Goal: Answer question/provide support

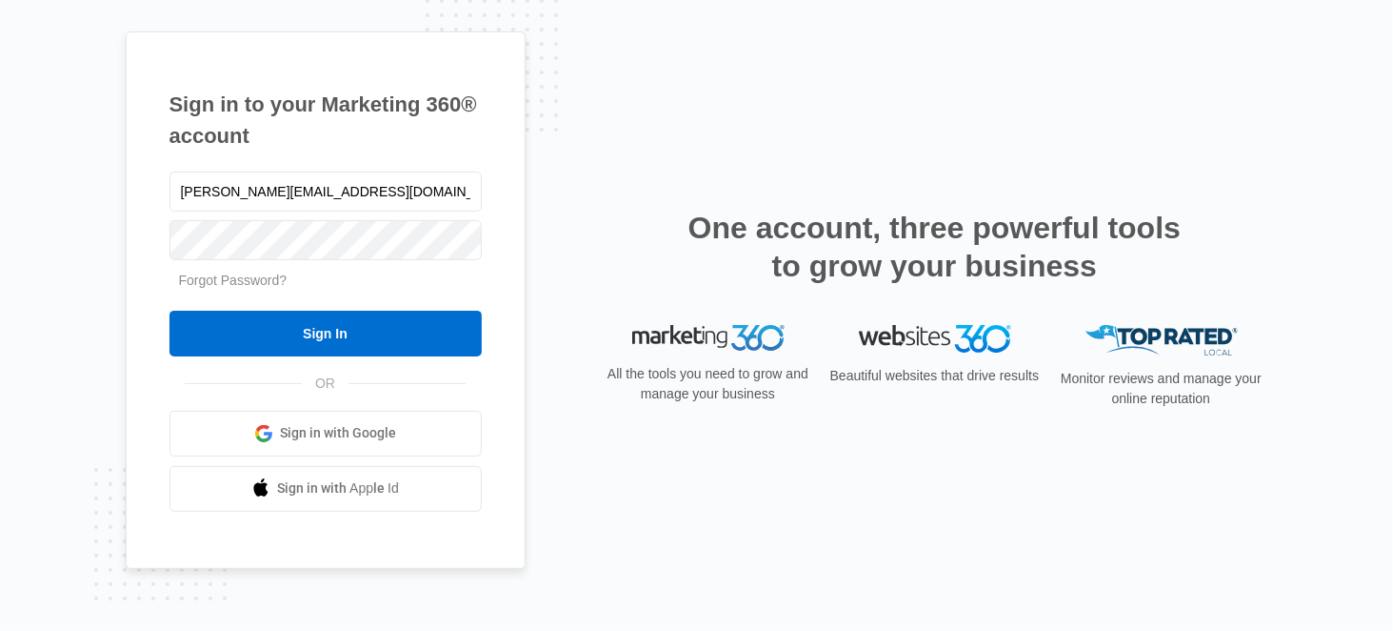
type input "[PERSON_NAME][EMAIL_ADDRESS][DOMAIN_NAME]"
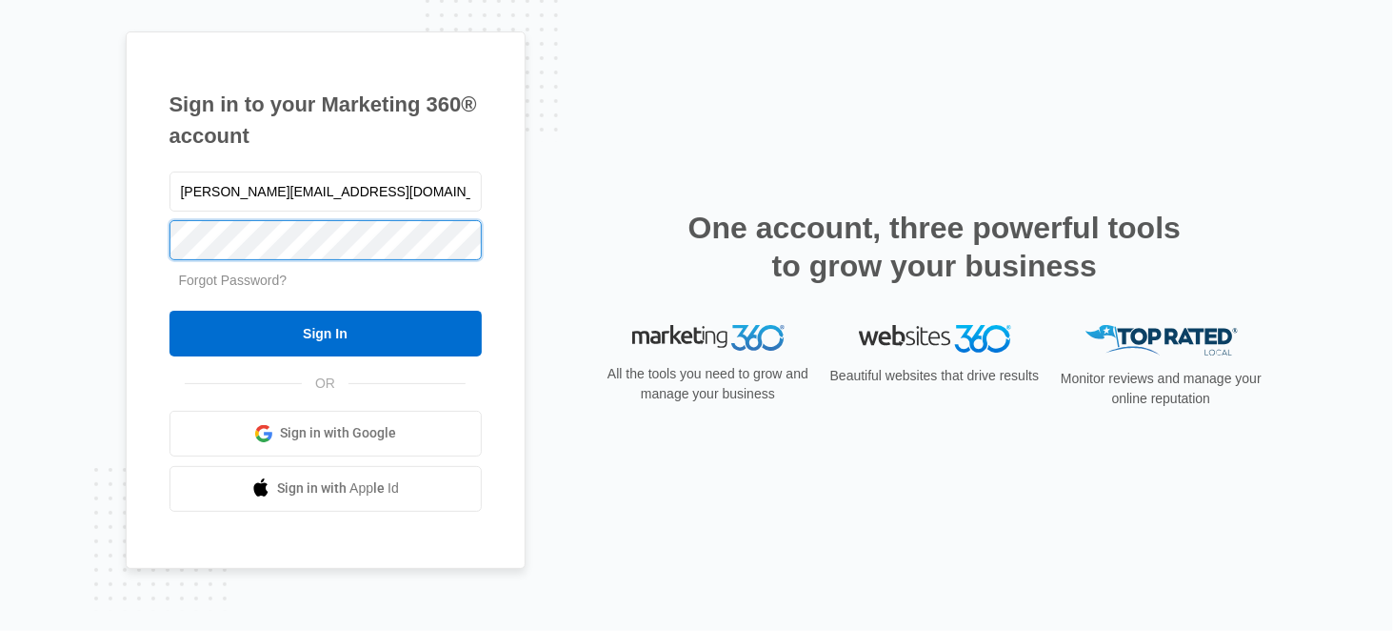
click at [170, 310] on input "Sign In" at bounding box center [326, 333] width 312 height 46
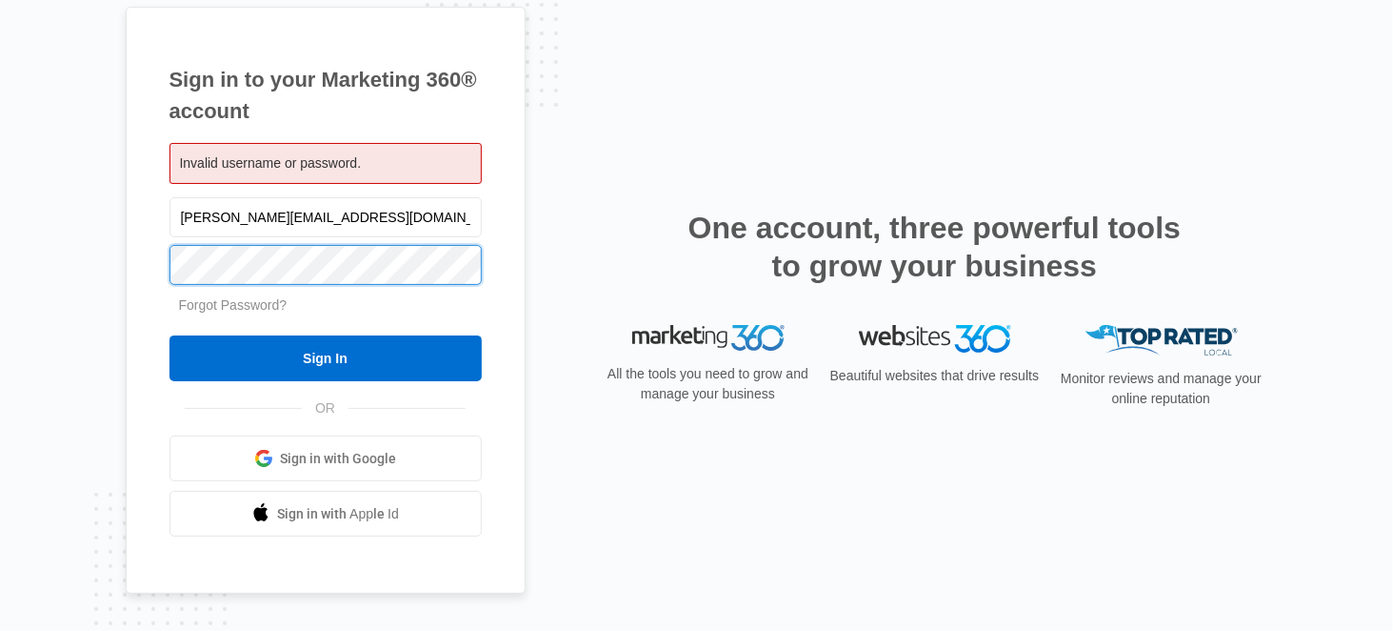
click at [170, 335] on input "Sign In" at bounding box center [326, 358] width 312 height 46
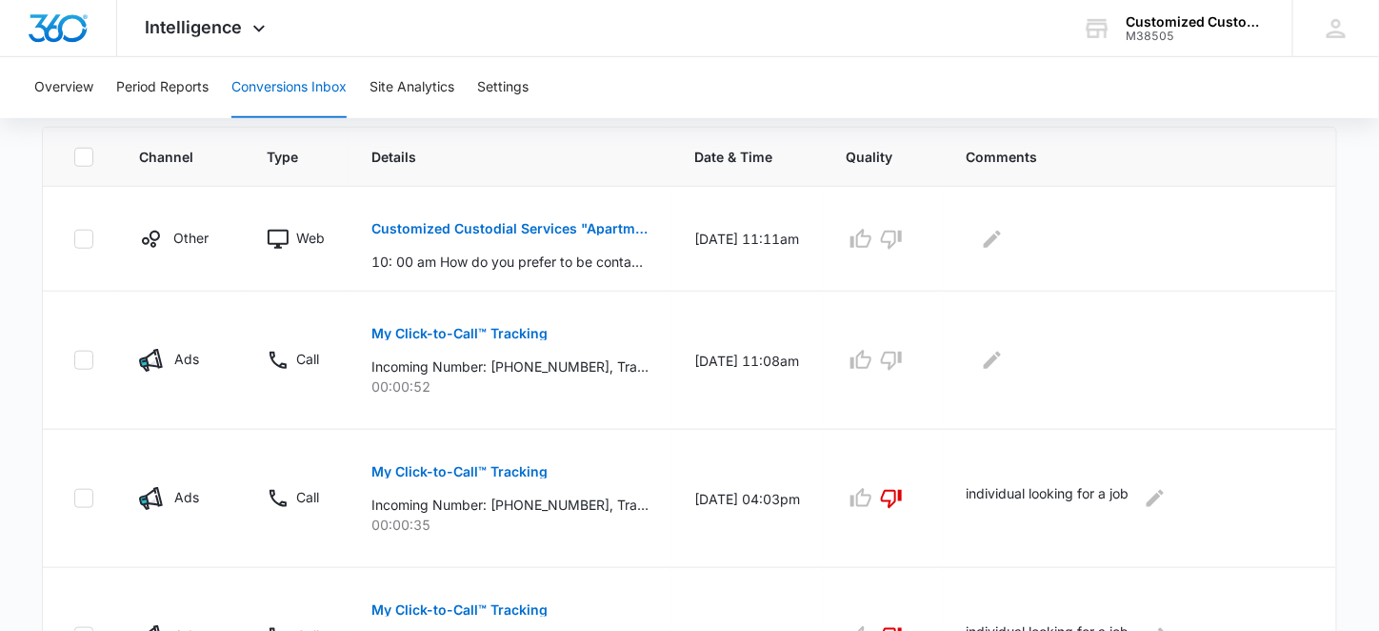
scroll to position [476, 0]
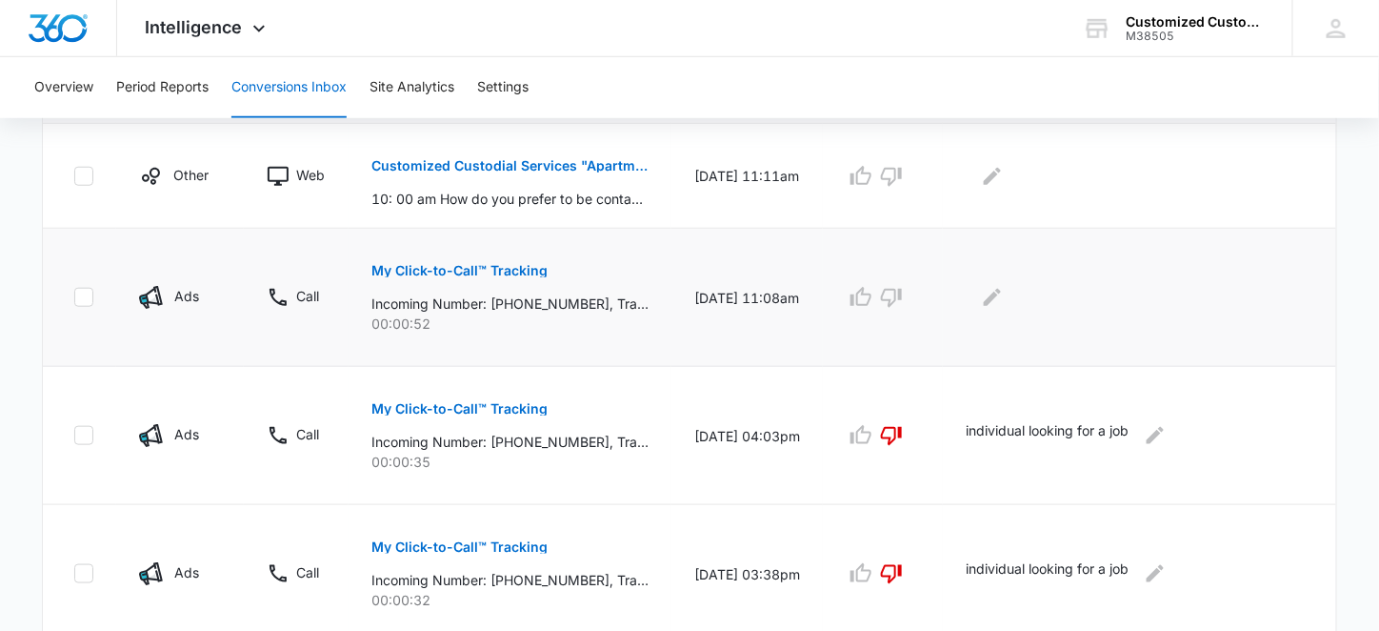
click at [491, 268] on p "My Click-to-Call™ Tracking" at bounding box center [459, 270] width 176 height 13
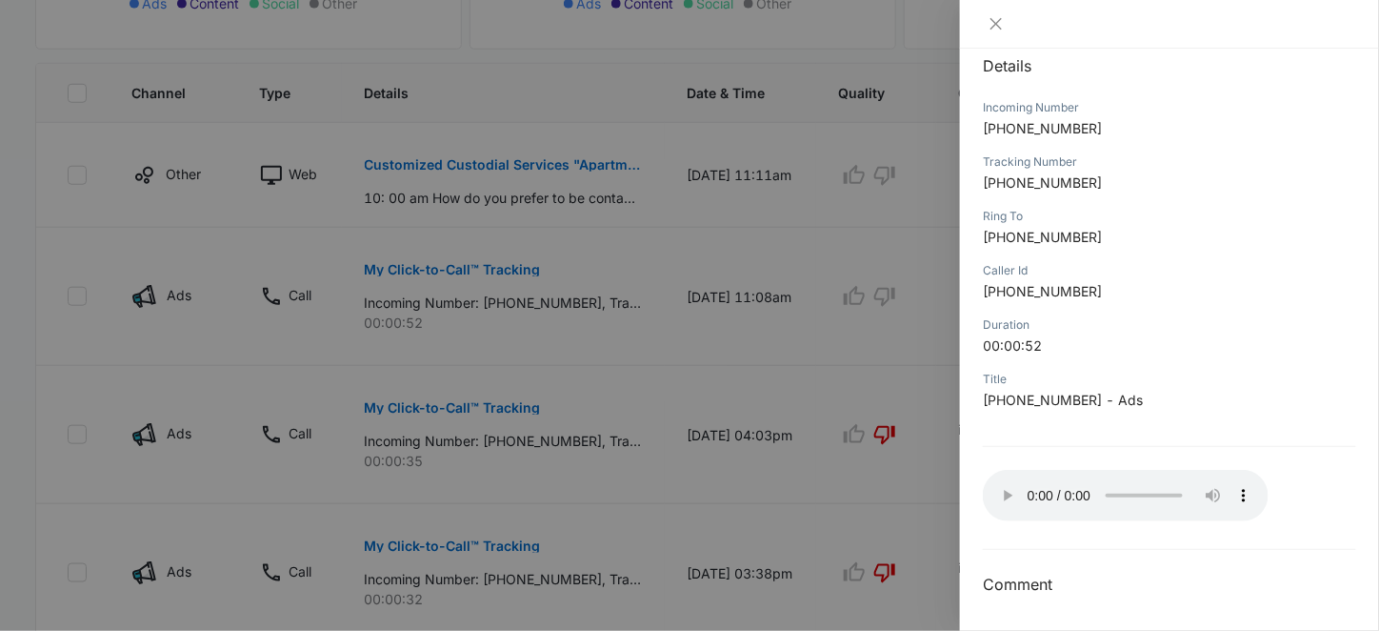
scroll to position [500, 0]
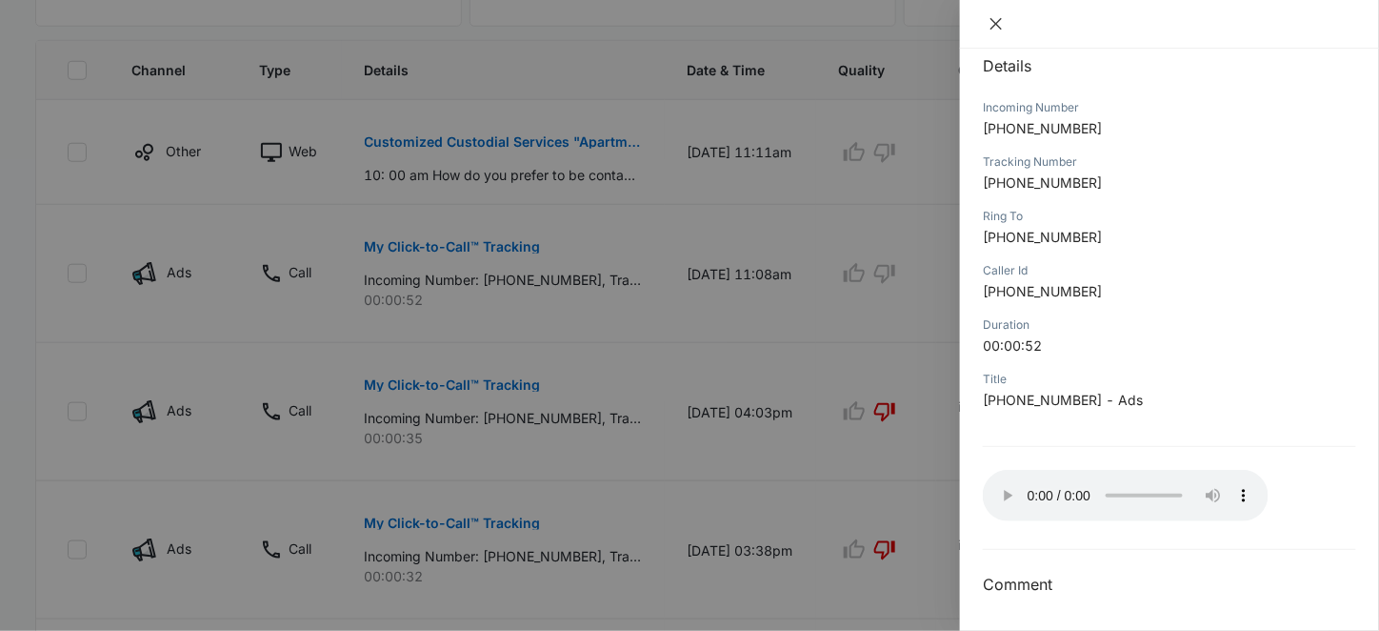
click at [999, 22] on icon "close" at bounding box center [996, 23] width 15 height 15
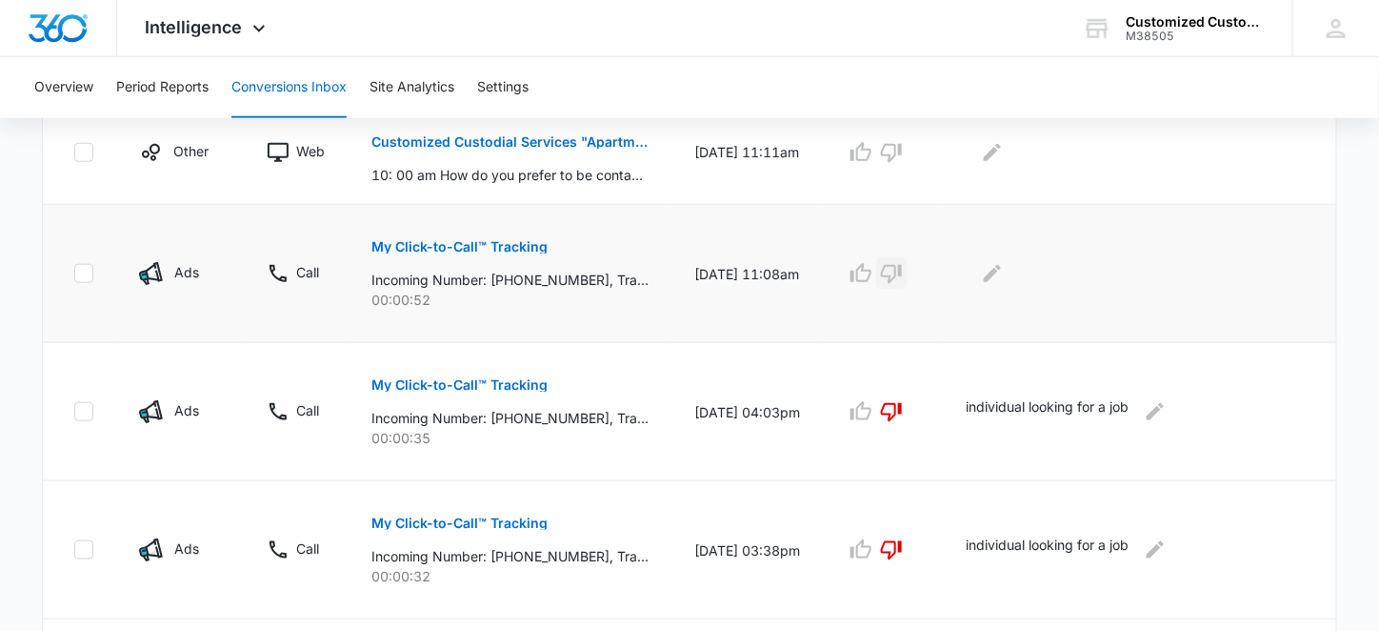
click at [900, 274] on icon "button" at bounding box center [891, 273] width 23 height 23
click at [1000, 259] on button "Edit Comments" at bounding box center [992, 273] width 30 height 30
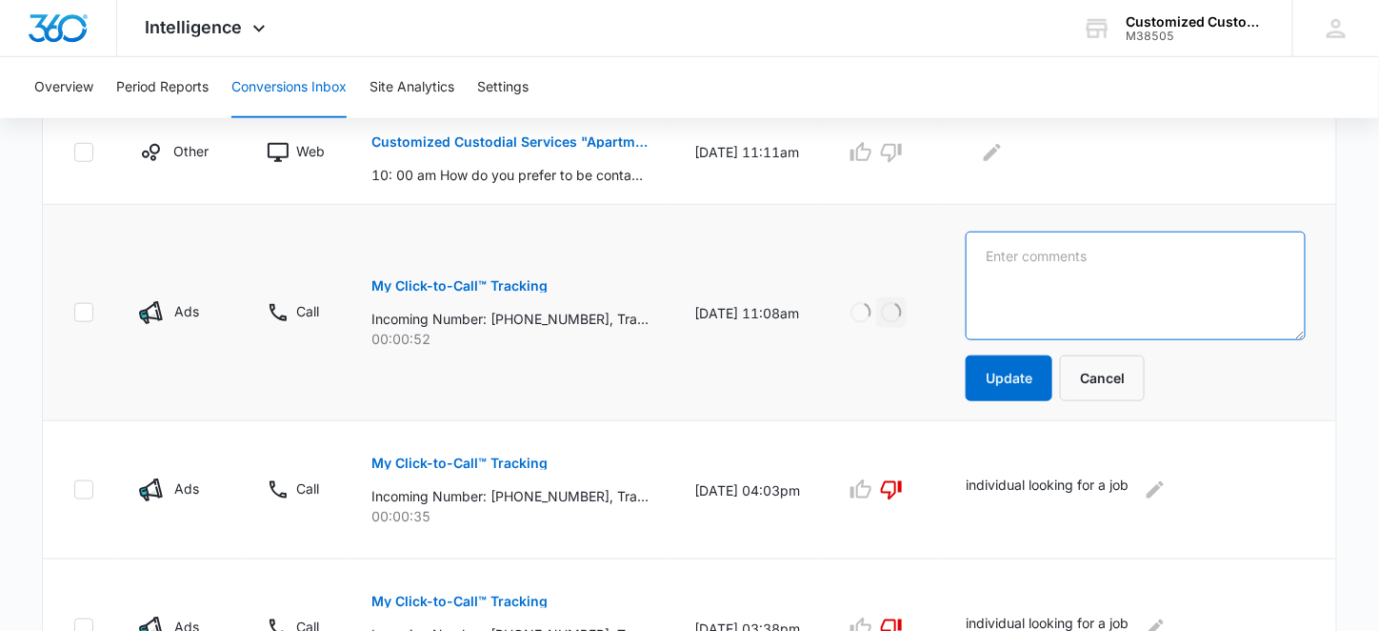
click at [1003, 267] on textarea at bounding box center [1136, 285] width 340 height 109
type textarea "residential"
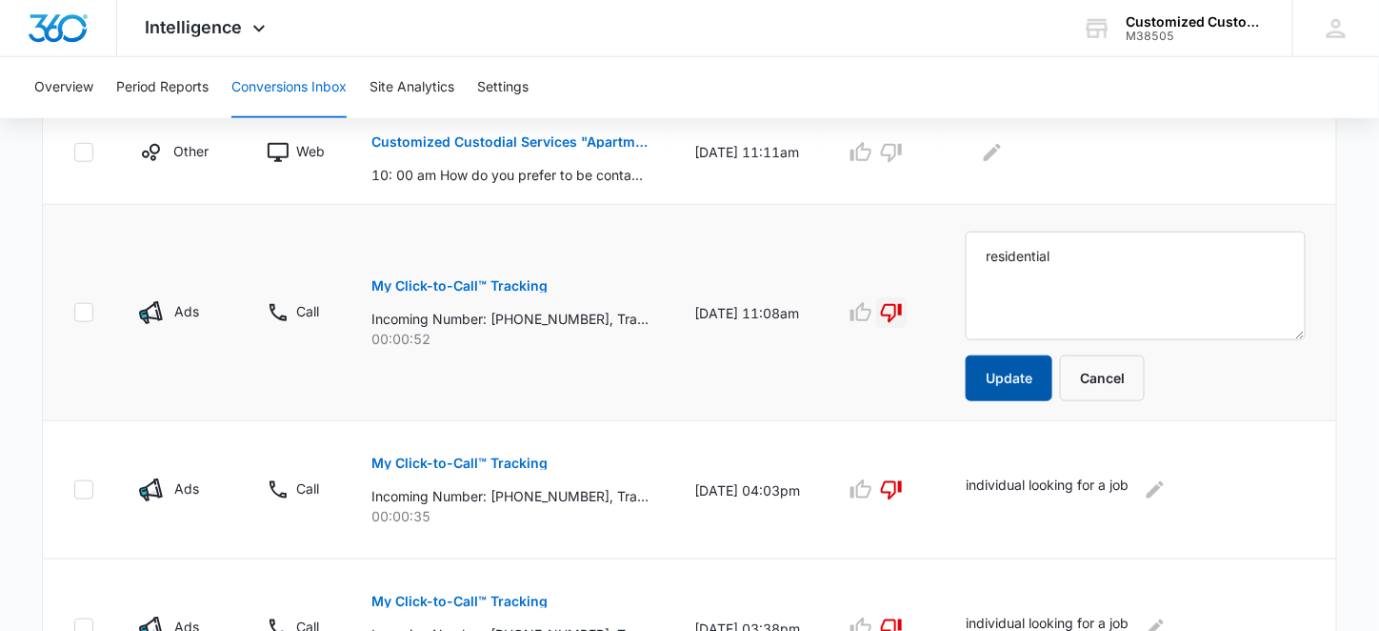
click at [1037, 382] on button "Update" at bounding box center [1009, 378] width 87 height 46
click at [500, 136] on p "Customized Custodial Services "Apartment carpet cleaning"" at bounding box center [509, 141] width 277 height 13
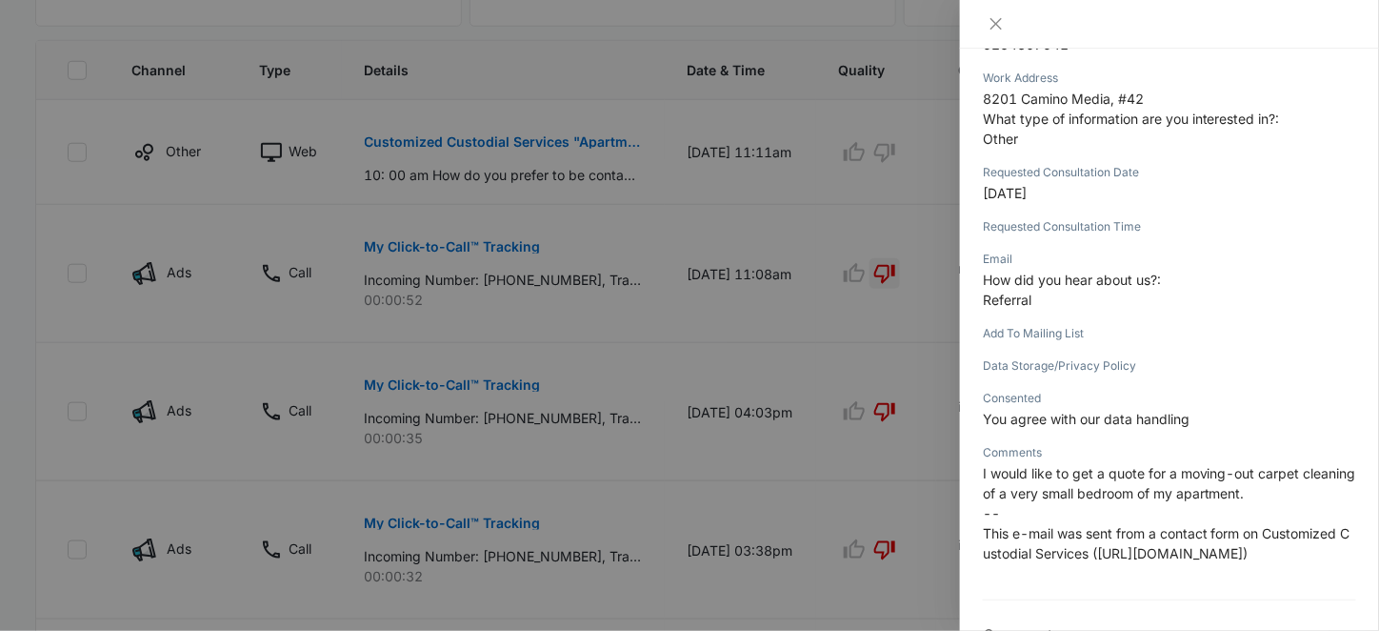
scroll to position [524, 0]
click at [1002, 23] on icon "close" at bounding box center [996, 23] width 15 height 15
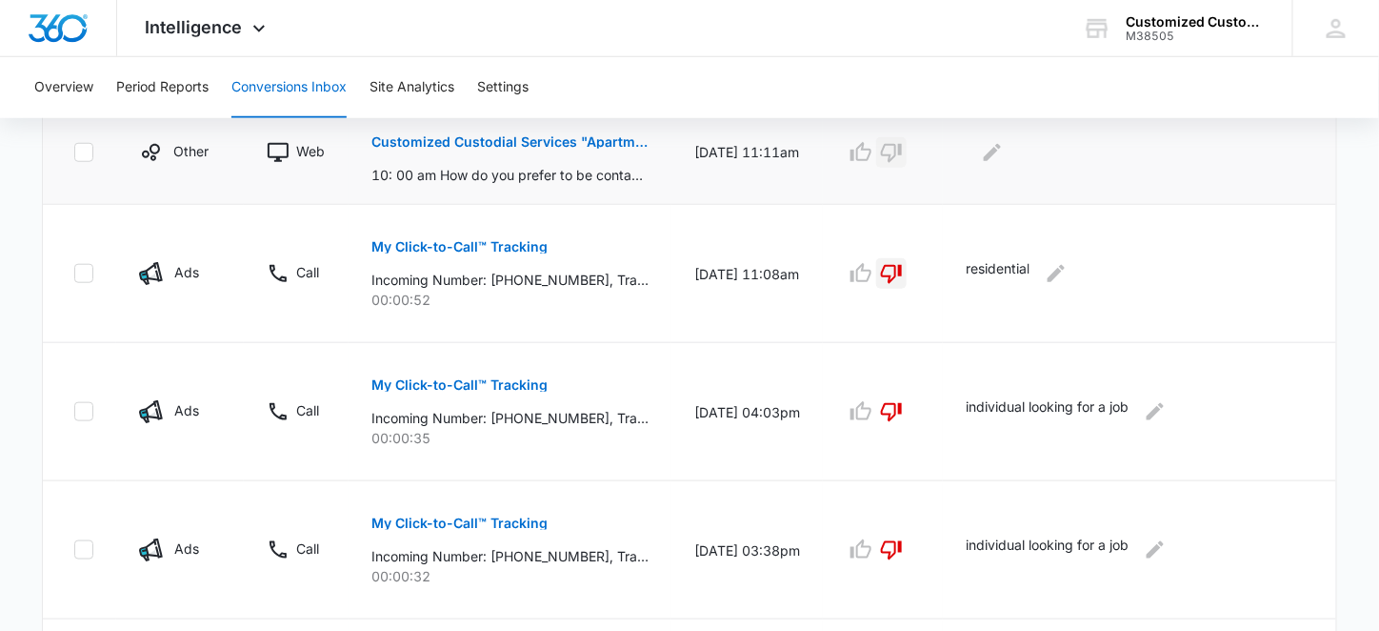
click at [893, 151] on icon "button" at bounding box center [891, 152] width 23 height 23
click at [1002, 144] on icon "Edit Comments" at bounding box center [992, 152] width 23 height 23
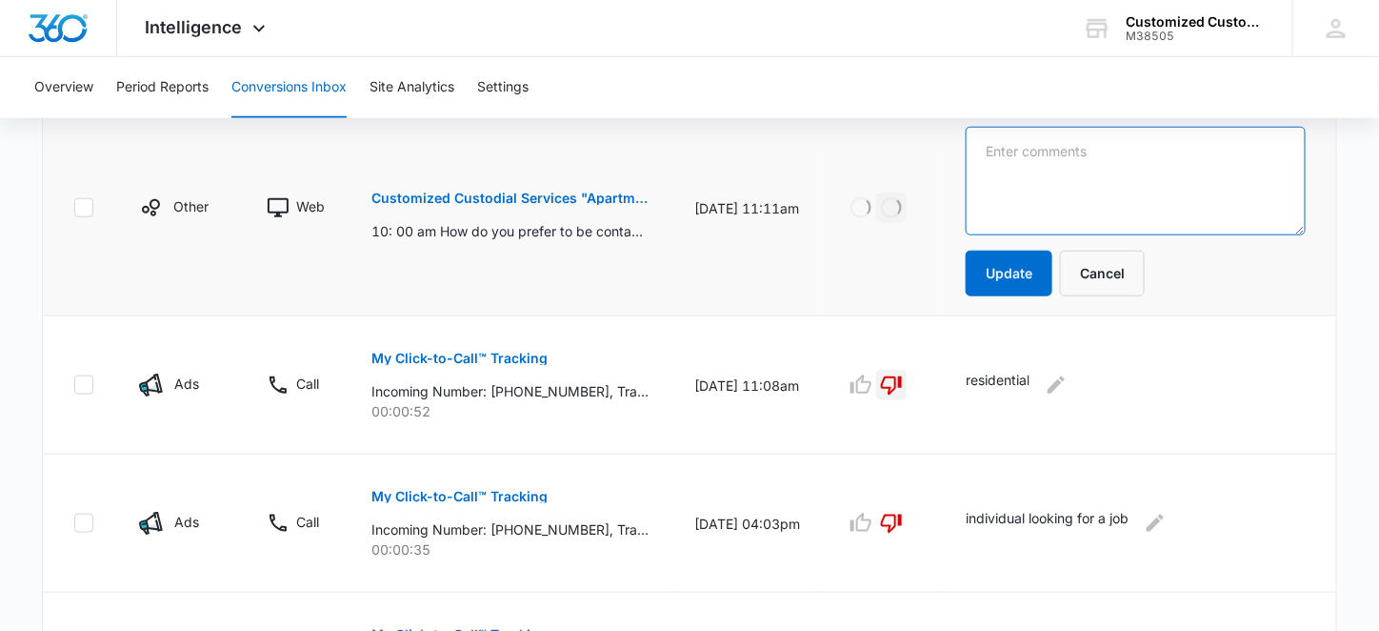
click at [1002, 144] on textarea at bounding box center [1136, 181] width 340 height 109
type textarea "residential, same as below"
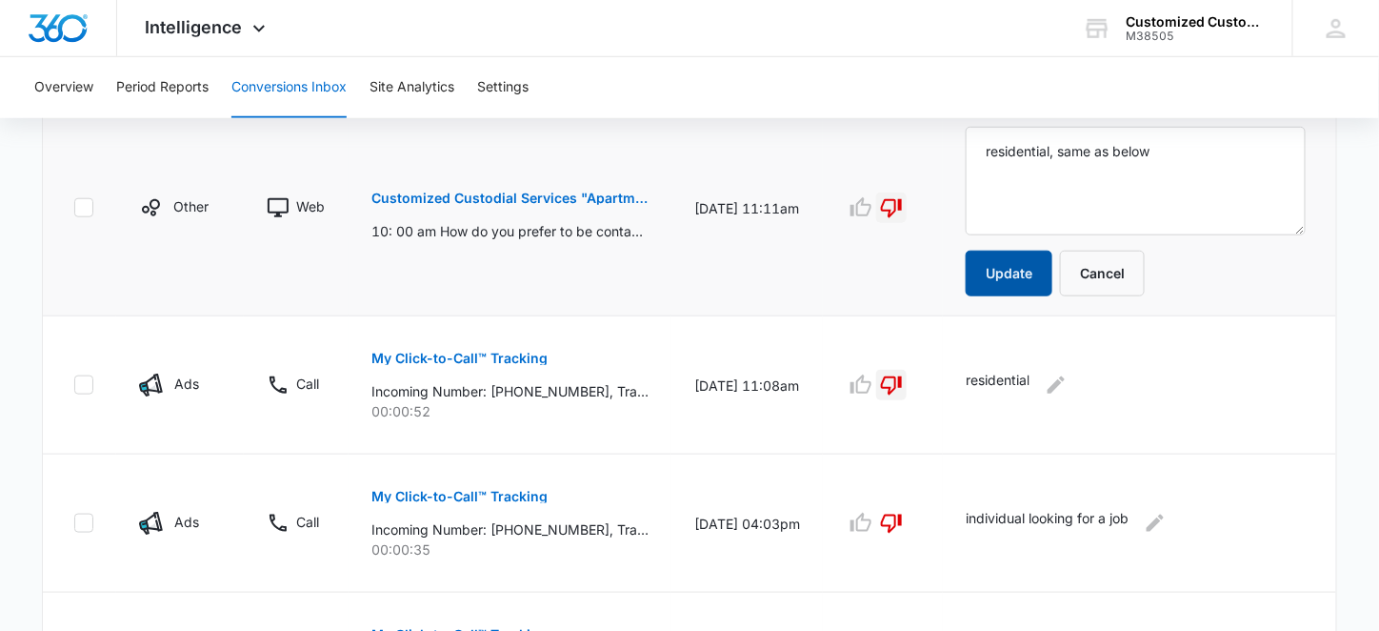
click at [1017, 265] on button "Update" at bounding box center [1009, 273] width 87 height 46
